Goal: Navigation & Orientation: Find specific page/section

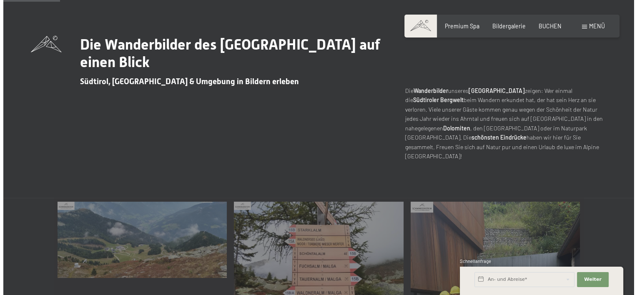
scroll to position [208, 0]
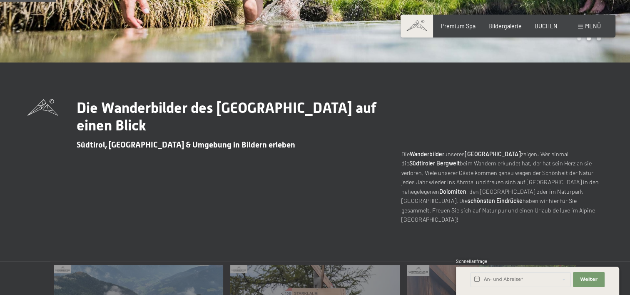
click at [588, 22] on span "Menü" at bounding box center [593, 25] width 16 height 7
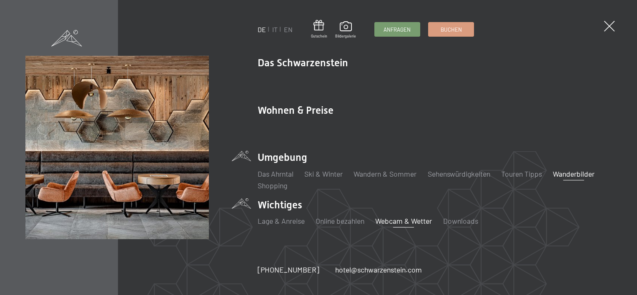
click at [387, 220] on link "Webcam & Wetter" at bounding box center [403, 220] width 57 height 9
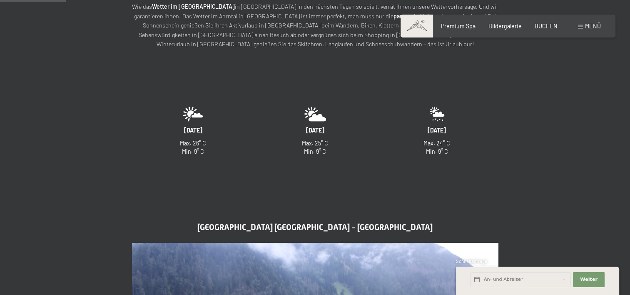
scroll to position [83, 0]
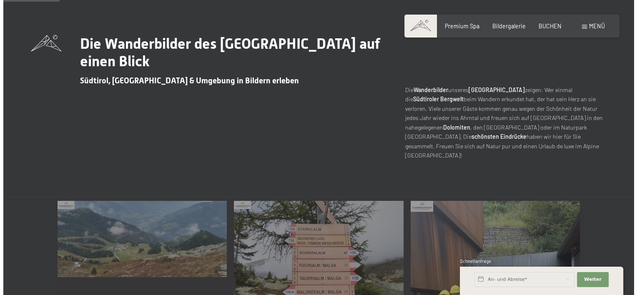
scroll to position [208, 0]
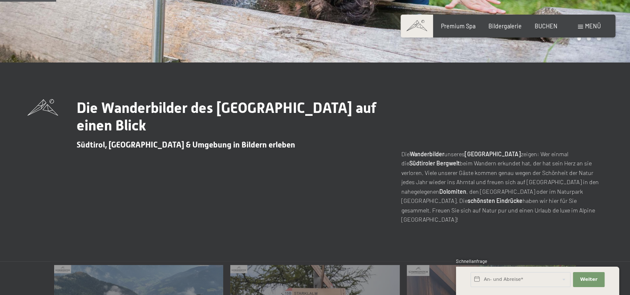
click at [582, 30] on div "Menü" at bounding box center [589, 26] width 23 height 8
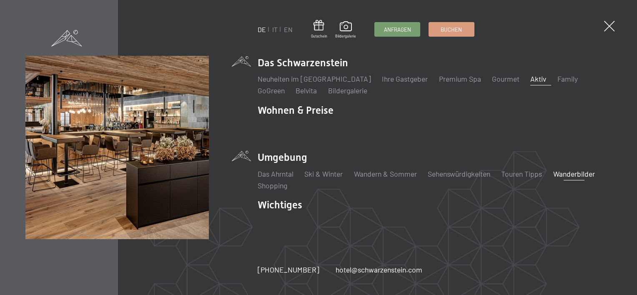
click at [530, 78] on link "Aktiv" at bounding box center [538, 78] width 16 height 9
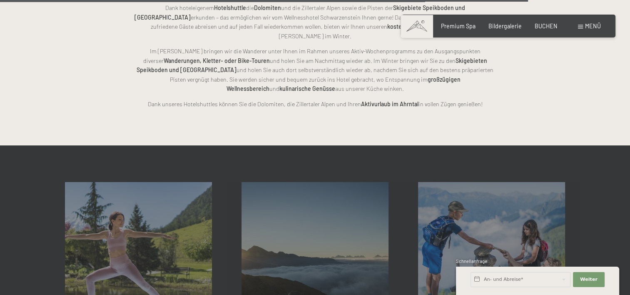
scroll to position [1917, 0]
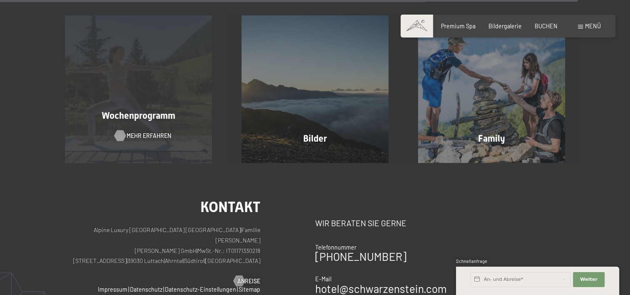
click at [135, 132] on span "Mehr erfahren" at bounding box center [149, 136] width 45 height 8
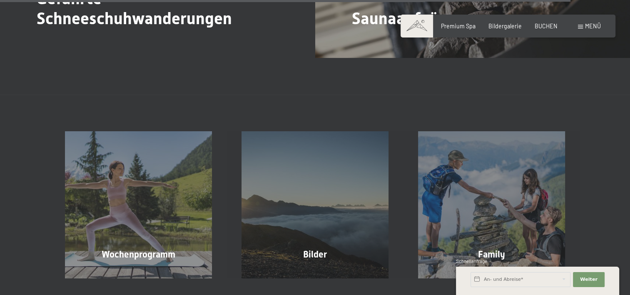
scroll to position [2958, 0]
